Goal: Find specific page/section: Locate a particular part of the current website

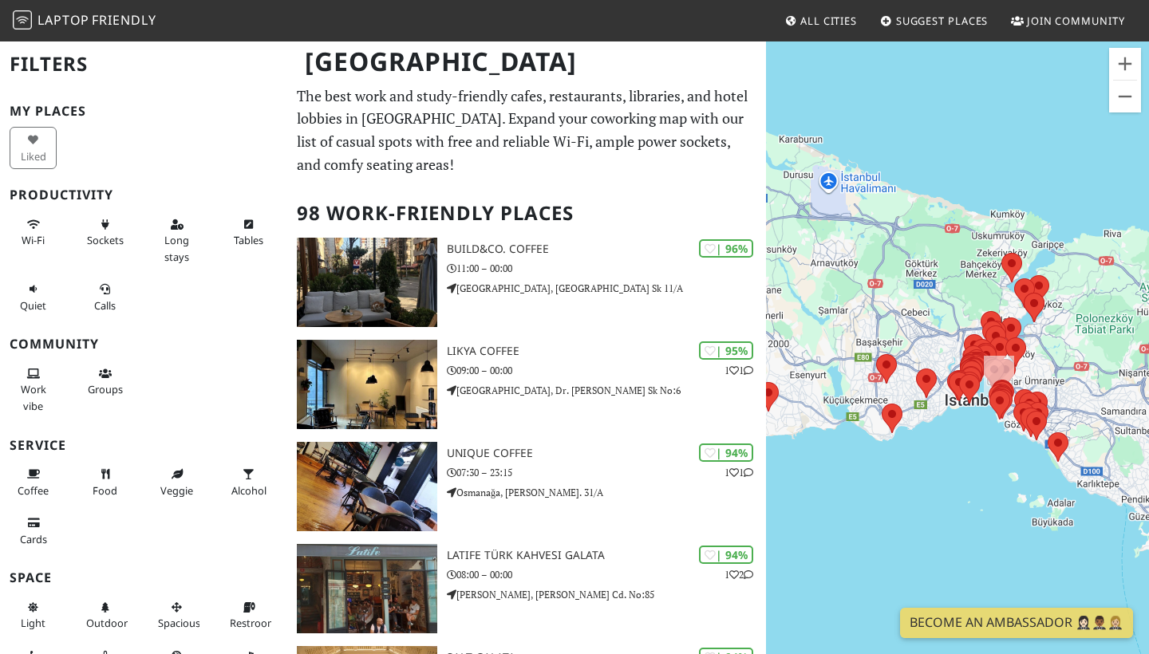
drag, startPoint x: 919, startPoint y: 476, endPoint x: 778, endPoint y: 483, distance: 141.4
click at [780, 484] on div at bounding box center [957, 367] width 383 height 654
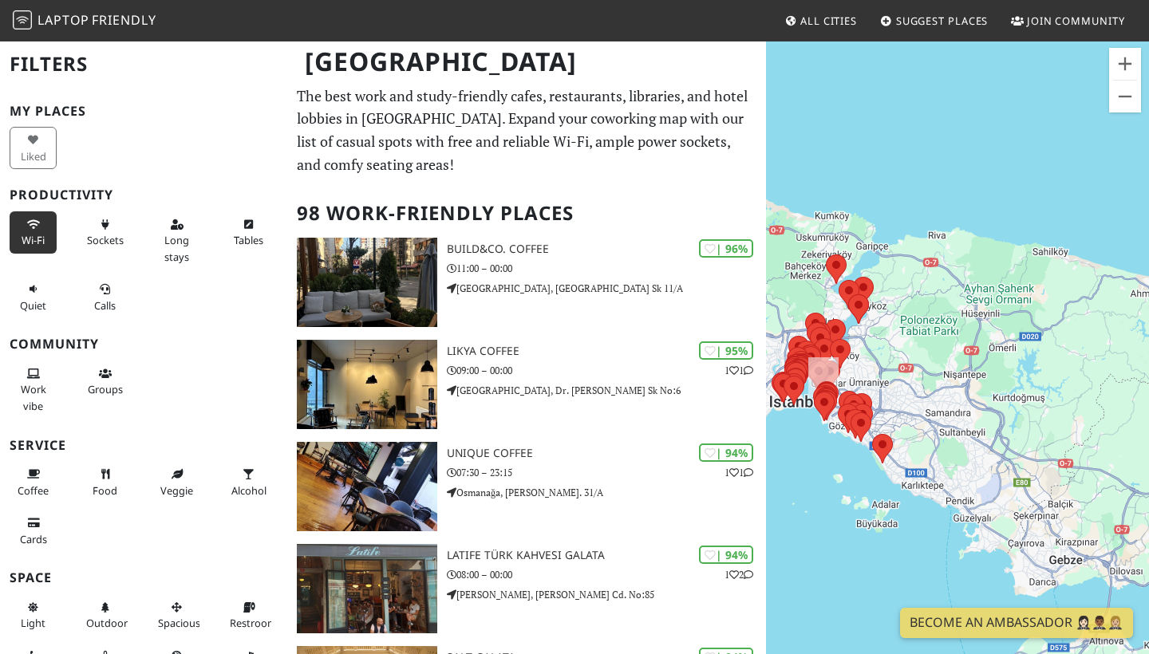
click at [30, 222] on icon at bounding box center [33, 225] width 13 height 10
click at [110, 240] on span "Sockets" at bounding box center [105, 240] width 37 height 14
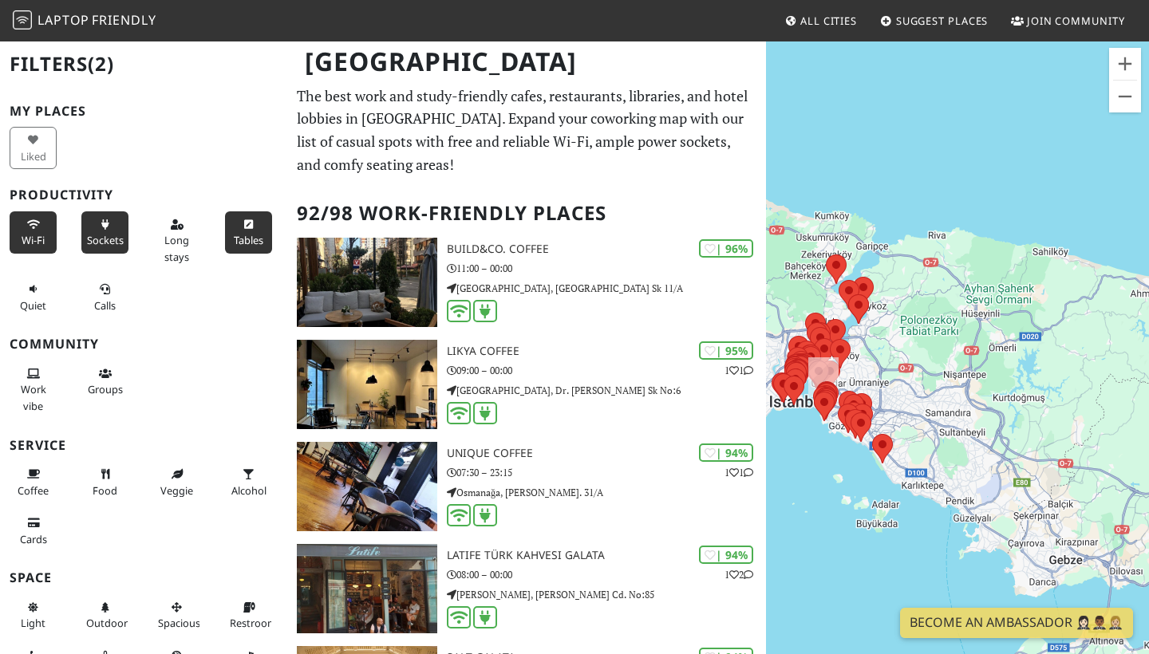
click at [251, 239] on span "Tables" at bounding box center [249, 240] width 30 height 14
click at [46, 382] on button "Work vibe" at bounding box center [33, 390] width 47 height 58
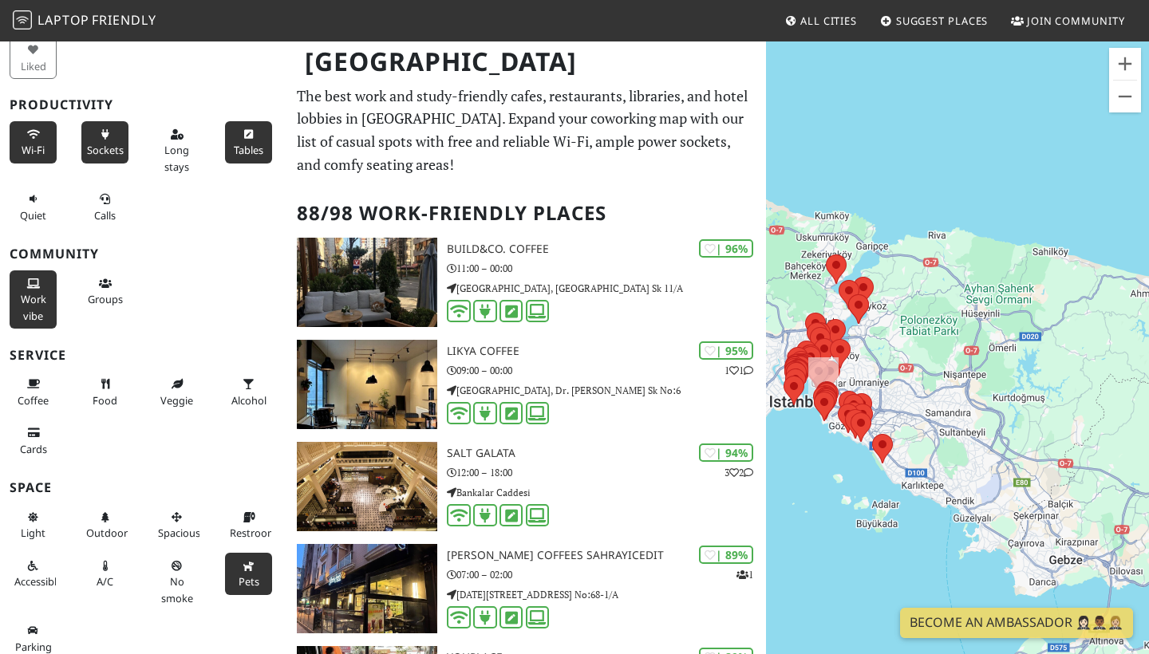
scroll to position [89, 0]
click at [246, 554] on button "Pets" at bounding box center [248, 575] width 47 height 42
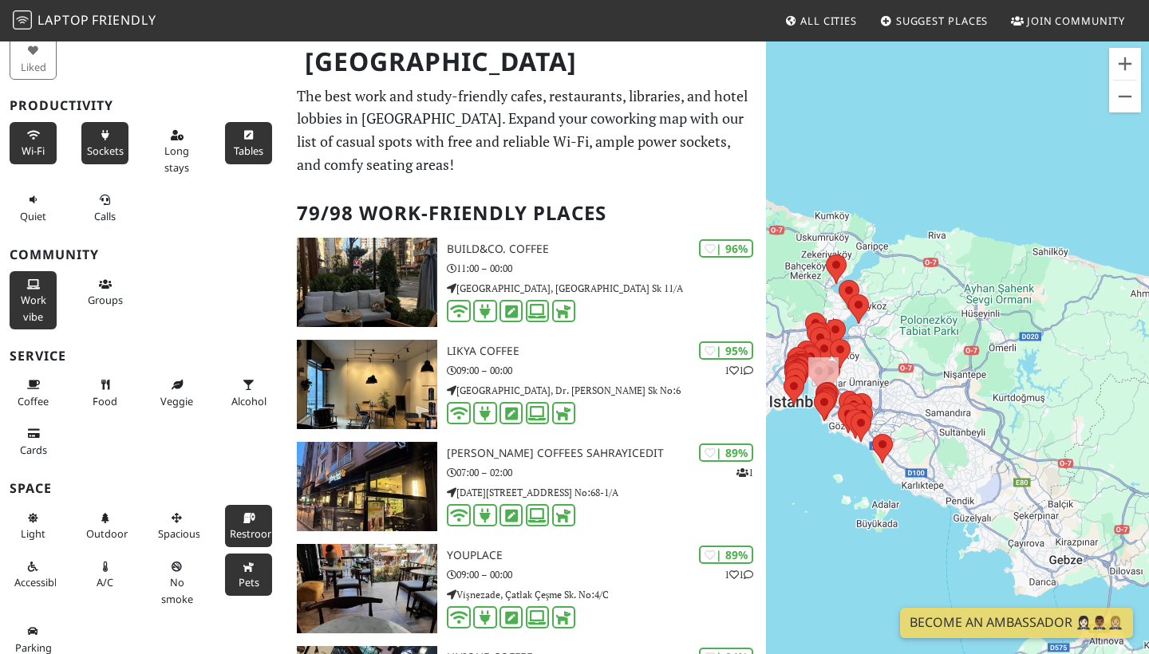
click at [243, 529] on span "Restroom" at bounding box center [253, 534] width 47 height 14
click at [253, 575] on span "Pets" at bounding box center [249, 582] width 21 height 14
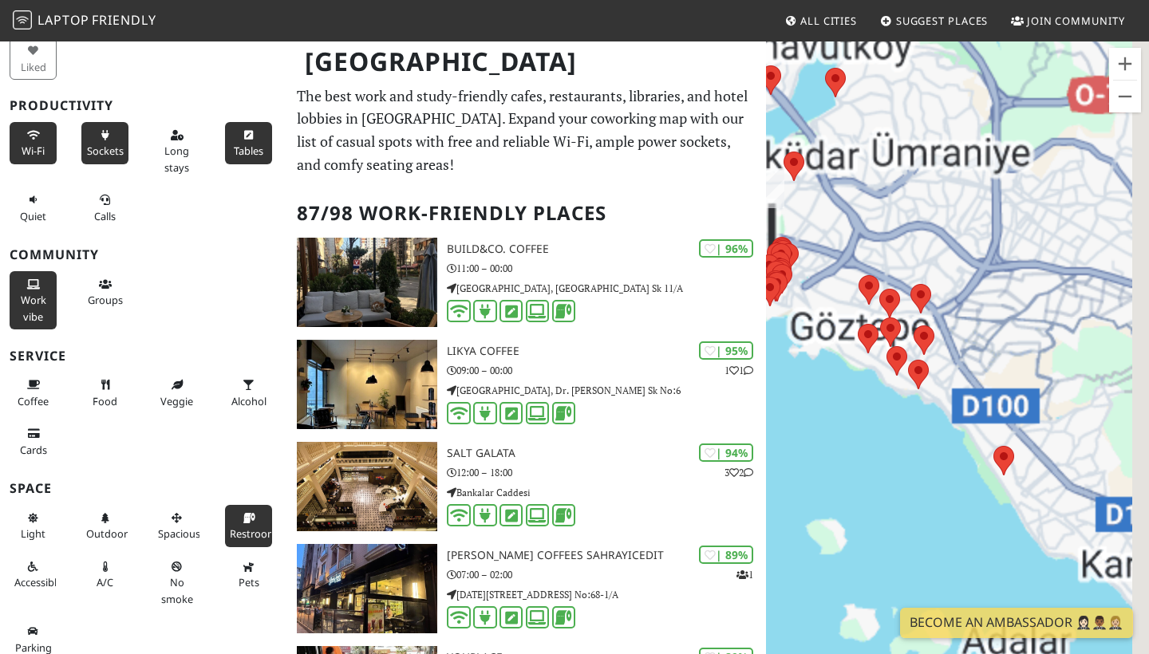
drag, startPoint x: 928, startPoint y: 421, endPoint x: 890, endPoint y: 456, distance: 52.0
click at [890, 456] on div at bounding box center [957, 367] width 383 height 654
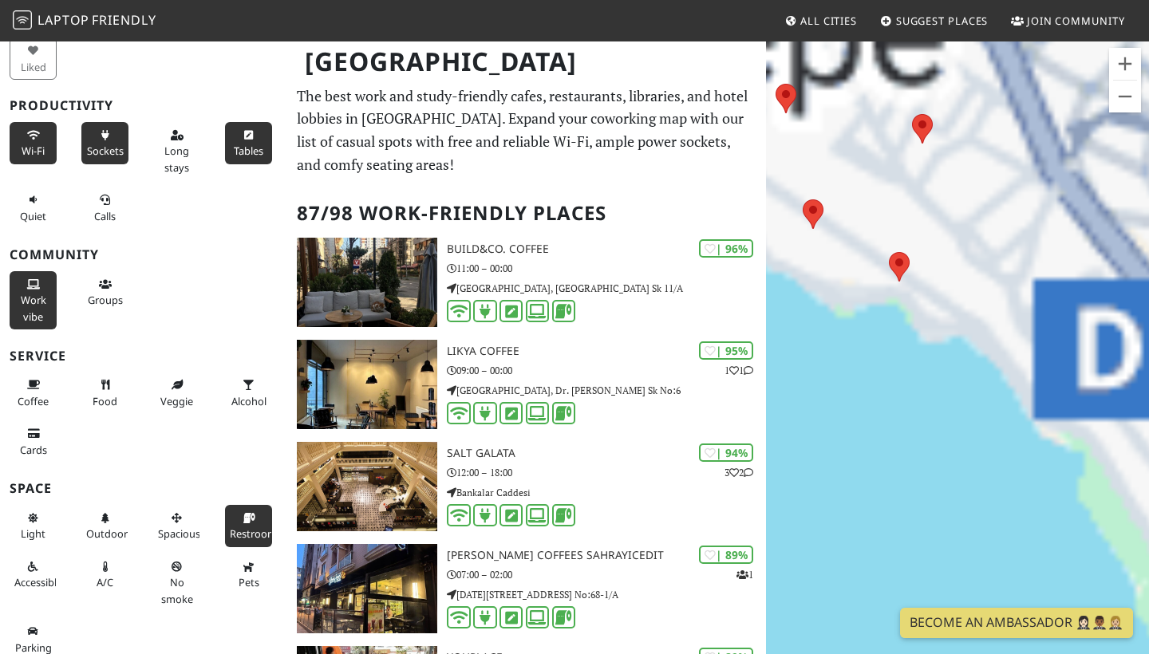
drag, startPoint x: 883, startPoint y: 395, endPoint x: 1049, endPoint y: 593, distance: 258.3
click at [1026, 578] on div at bounding box center [957, 367] width 383 height 654
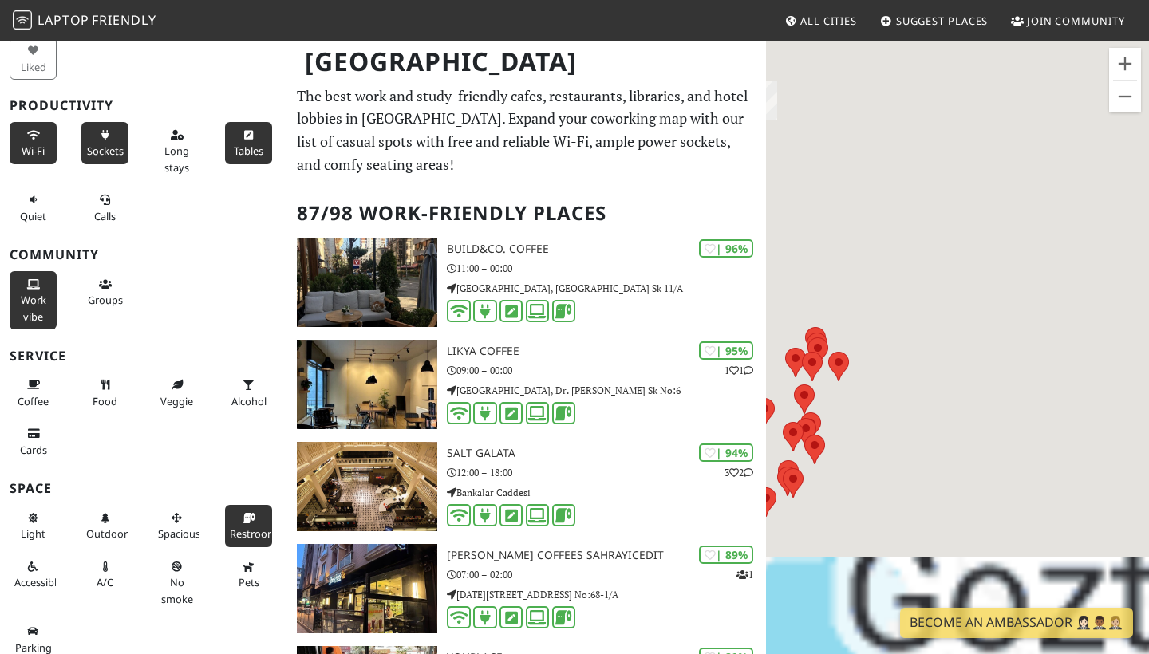
drag, startPoint x: 1012, startPoint y: 398, endPoint x: 880, endPoint y: 255, distance: 194.8
click at [883, 255] on div at bounding box center [957, 367] width 383 height 654
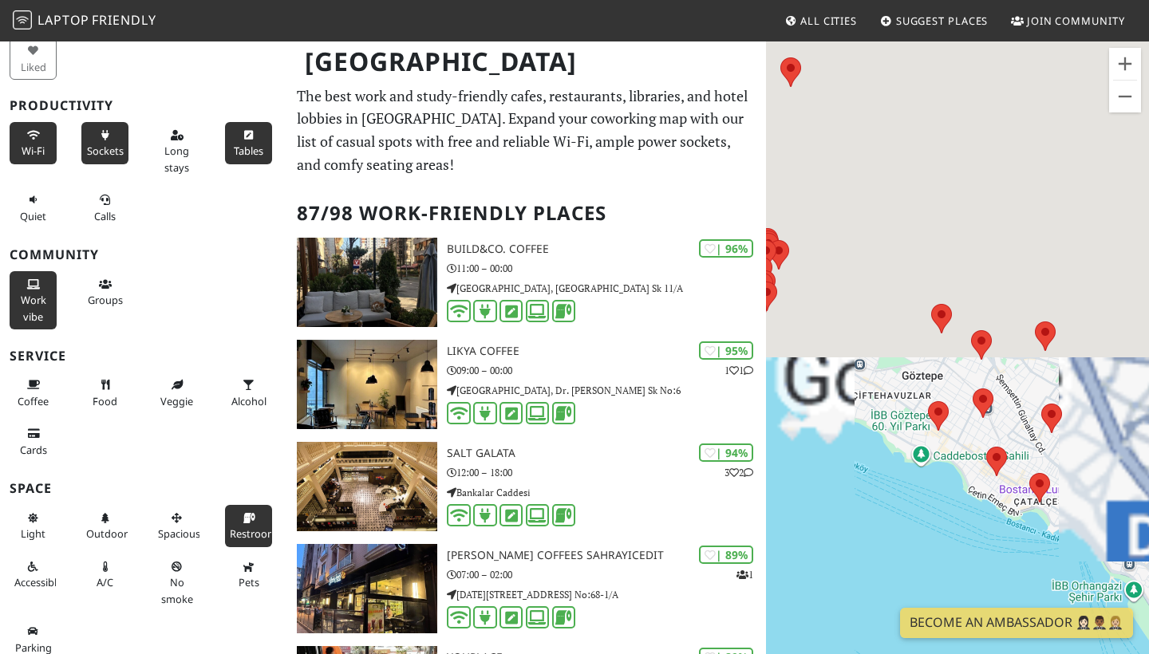
drag, startPoint x: 956, startPoint y: 485, endPoint x: 902, endPoint y: 524, distance: 66.2
click at [902, 524] on div at bounding box center [957, 367] width 383 height 654
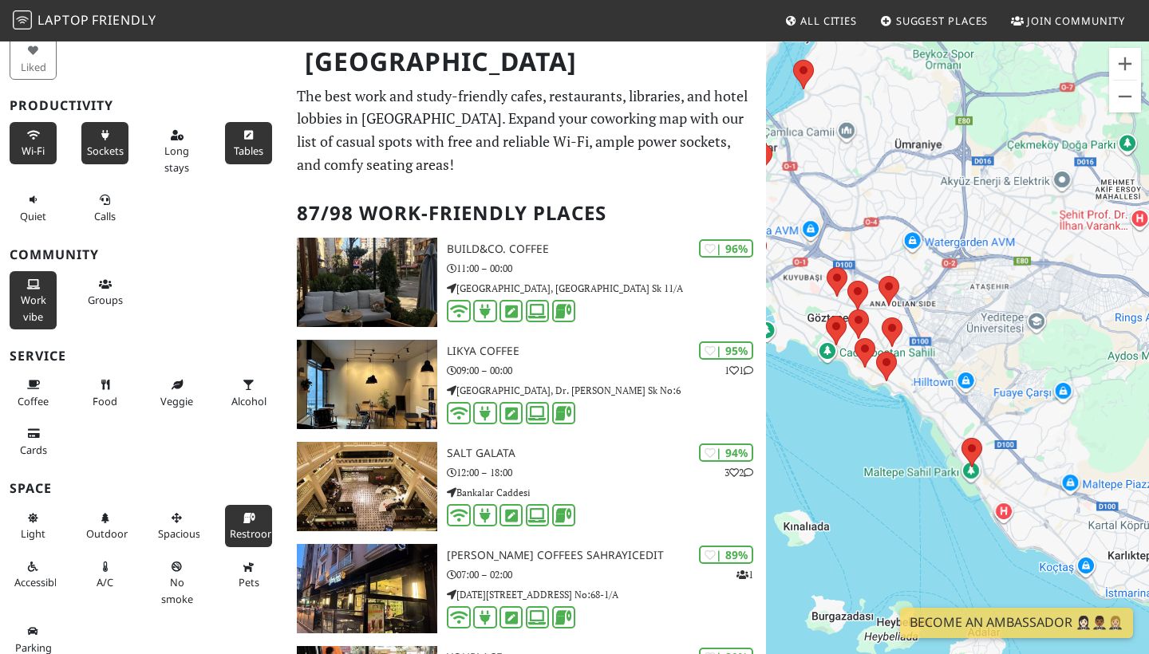
drag, startPoint x: 927, startPoint y: 545, endPoint x: 859, endPoint y: 404, distance: 156.7
click at [860, 404] on div at bounding box center [957, 367] width 383 height 654
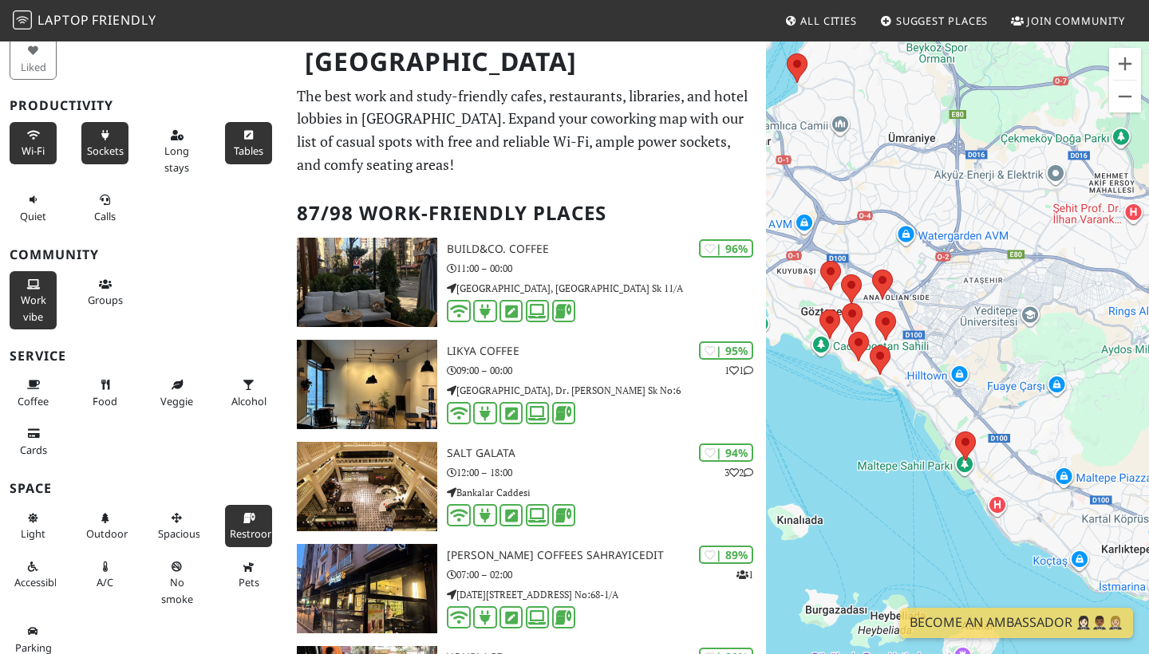
drag, startPoint x: 909, startPoint y: 438, endPoint x: 852, endPoint y: 397, distance: 69.7
click at [852, 397] on div at bounding box center [957, 367] width 383 height 654
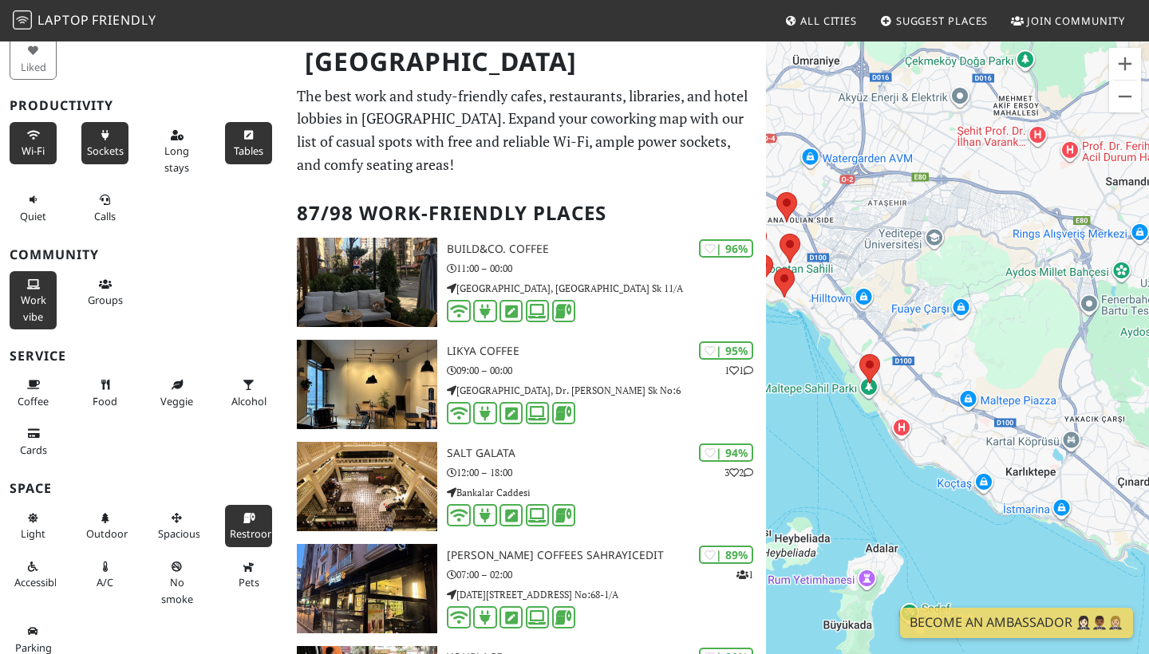
drag, startPoint x: 885, startPoint y: 474, endPoint x: 951, endPoint y: 537, distance: 91.4
click at [948, 529] on div at bounding box center [957, 367] width 383 height 654
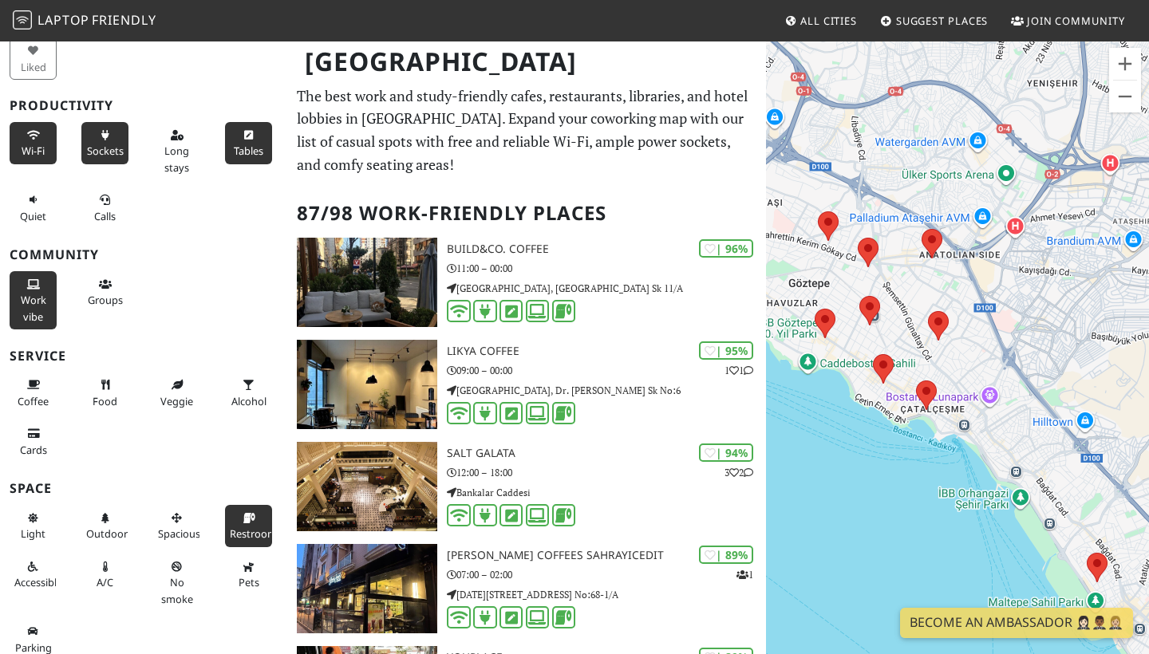
drag, startPoint x: 859, startPoint y: 431, endPoint x: 977, endPoint y: 553, distance: 169.8
click at [977, 553] on div at bounding box center [957, 367] width 383 height 654
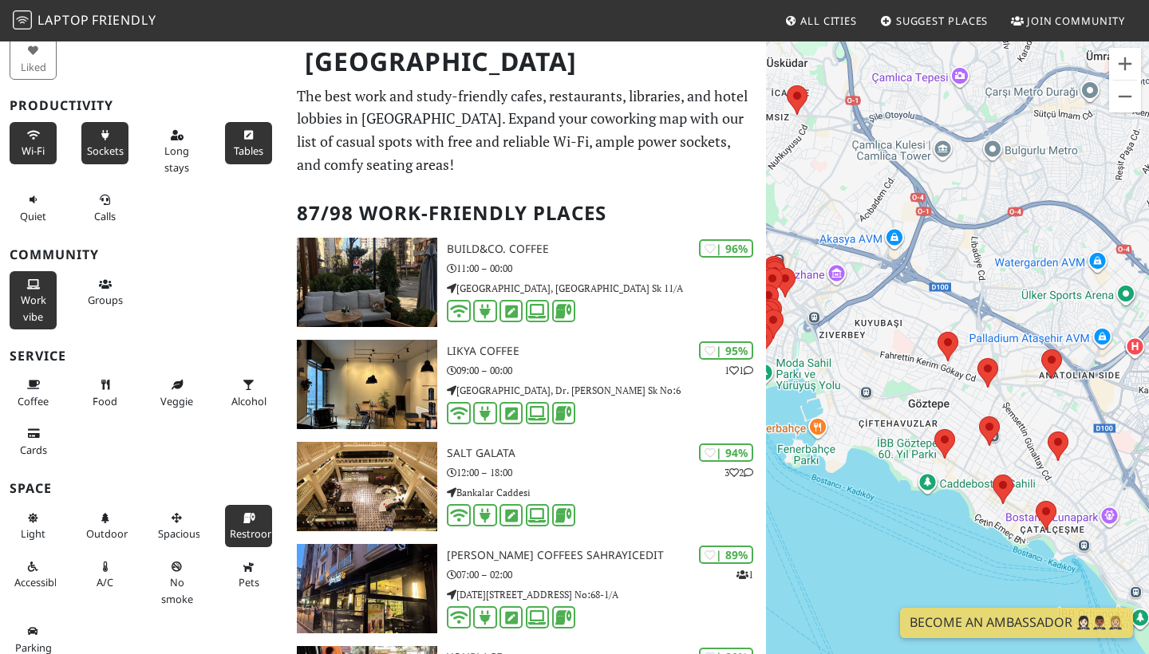
drag, startPoint x: 912, startPoint y: 479, endPoint x: 1037, endPoint y: 602, distance: 175.5
click at [1040, 602] on div at bounding box center [957, 367] width 383 height 654
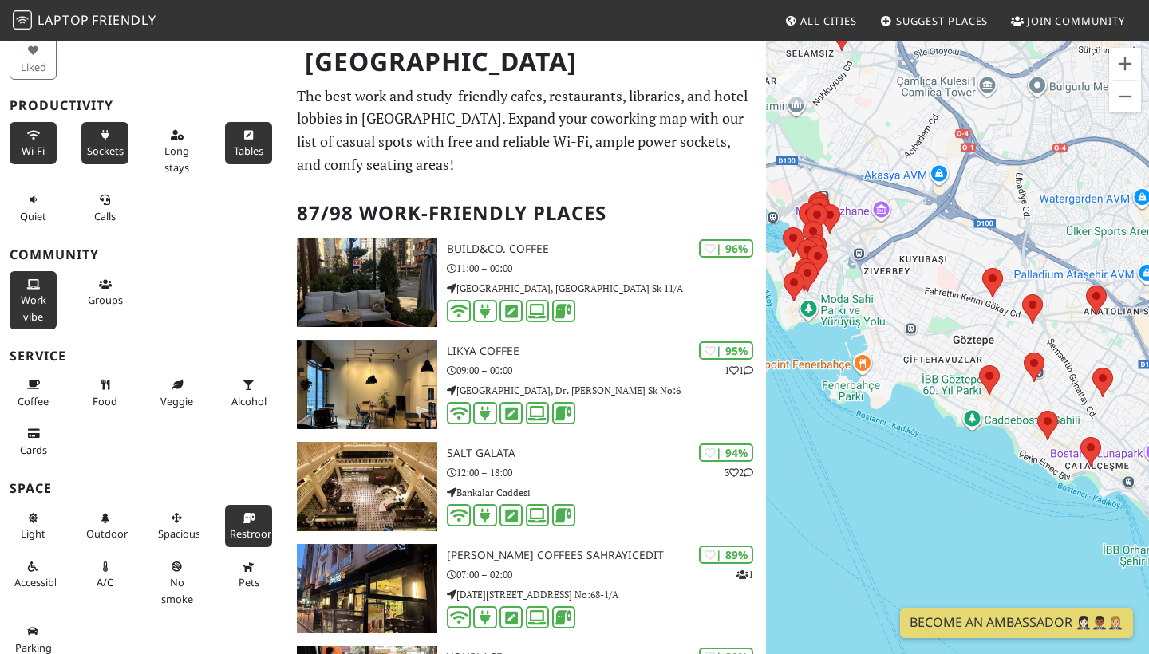
drag, startPoint x: 953, startPoint y: 551, endPoint x: 870, endPoint y: 410, distance: 163.5
click at [870, 410] on div at bounding box center [957, 367] width 383 height 654
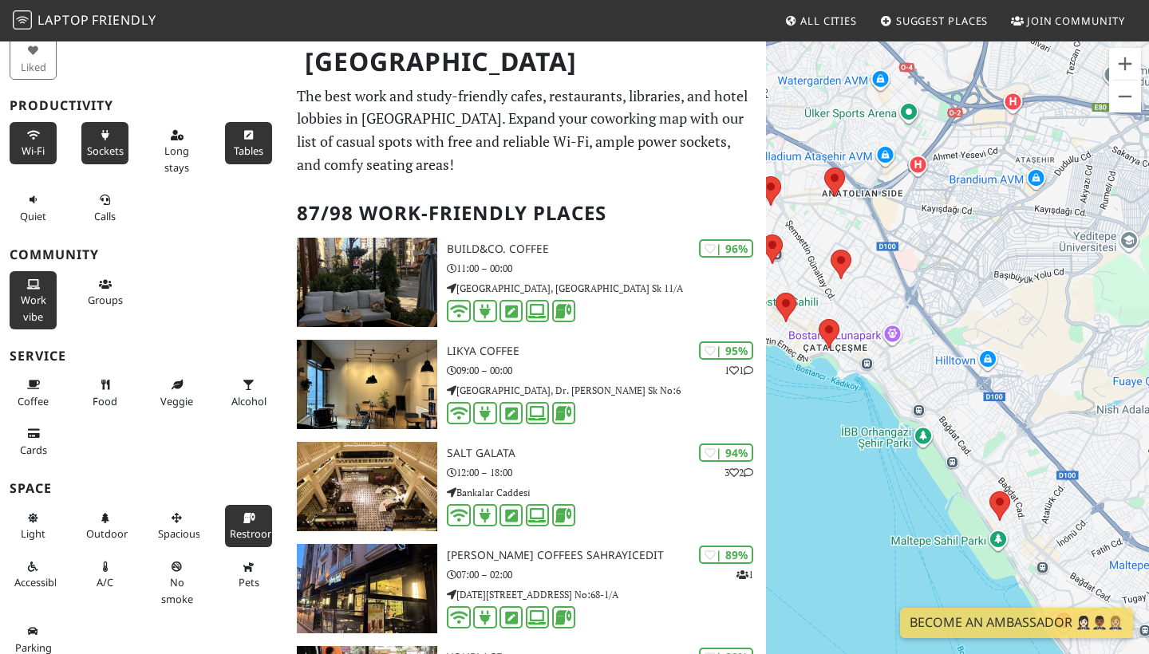
drag, startPoint x: 946, startPoint y: 452, endPoint x: 808, endPoint y: 408, distance: 145.1
click at [810, 409] on div at bounding box center [957, 367] width 383 height 654
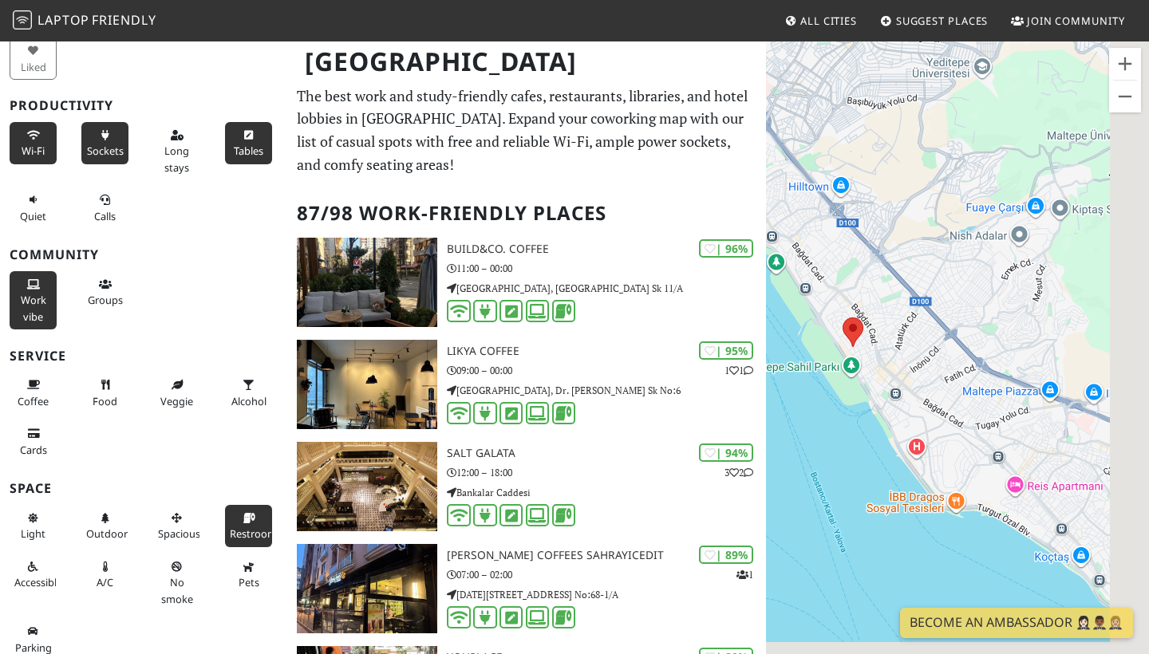
drag, startPoint x: 908, startPoint y: 554, endPoint x: 779, endPoint y: 365, distance: 228.4
click at [779, 366] on div at bounding box center [957, 367] width 383 height 654
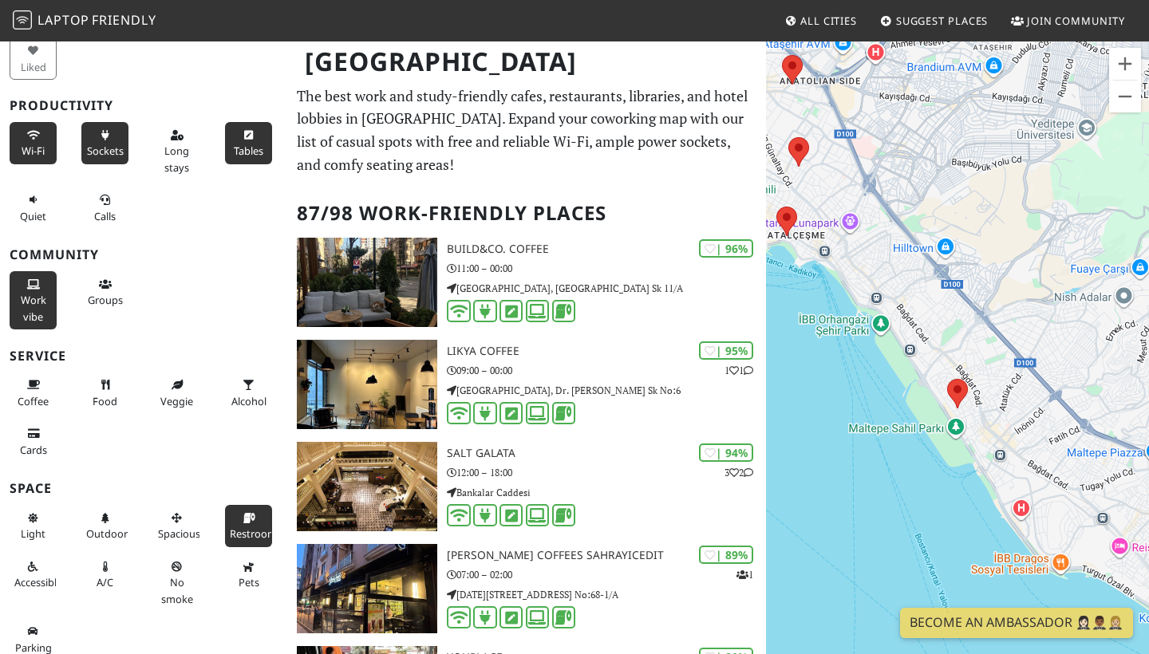
drag, startPoint x: 859, startPoint y: 420, endPoint x: 990, endPoint y: 527, distance: 170.1
click at [990, 527] on div at bounding box center [957, 367] width 383 height 654
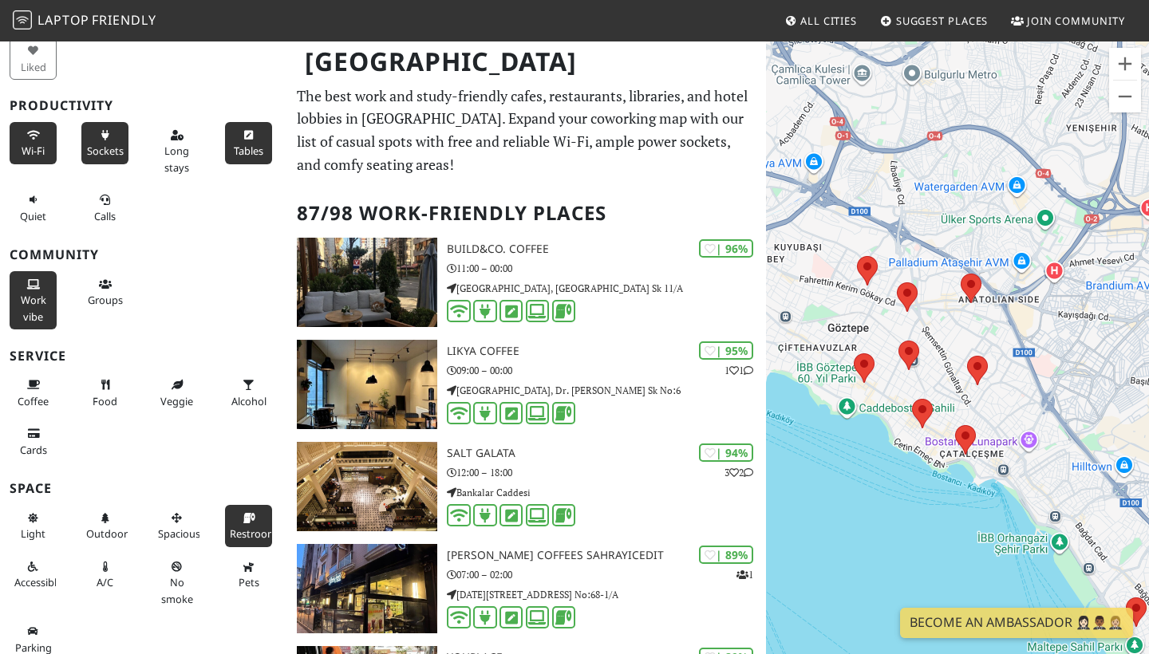
drag, startPoint x: 869, startPoint y: 365, endPoint x: 977, endPoint y: 533, distance: 199.2
click at [978, 533] on div at bounding box center [957, 367] width 383 height 654
drag, startPoint x: 969, startPoint y: 563, endPoint x: 901, endPoint y: 553, distance: 68.5
click at [901, 554] on div at bounding box center [957, 367] width 383 height 654
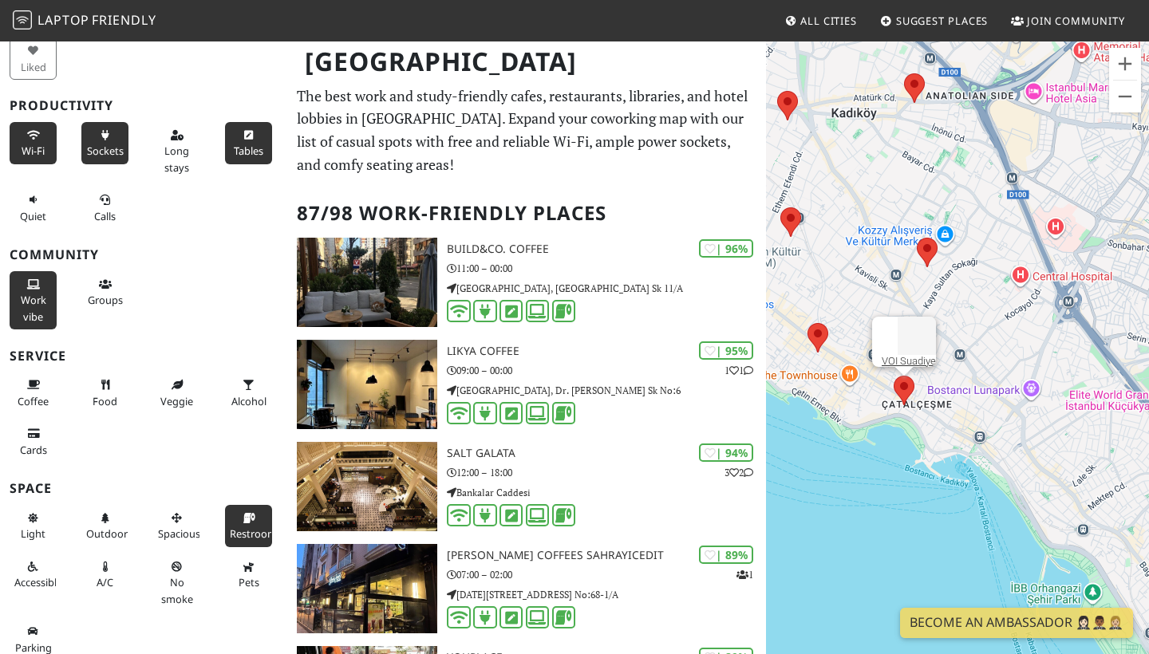
click at [894, 376] on area at bounding box center [894, 376] width 0 height 0
click at [901, 355] on link "VOI Suadiye" at bounding box center [909, 361] width 54 height 12
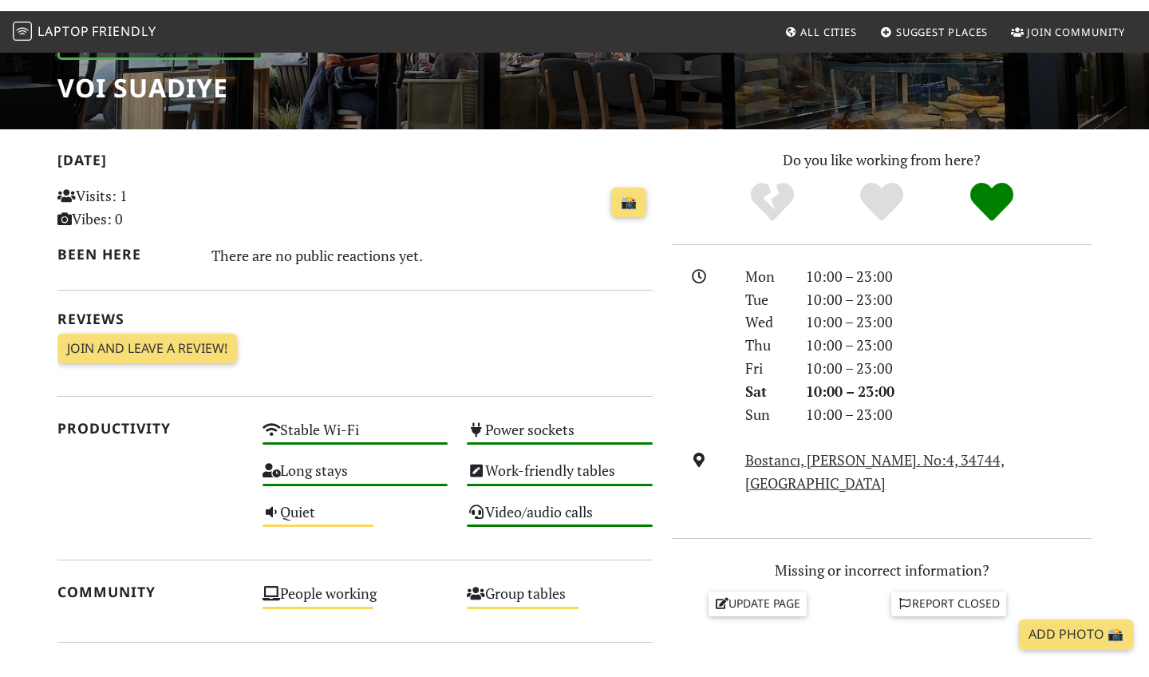
scroll to position [253, 0]
